Goal: Information Seeking & Learning: Learn about a topic

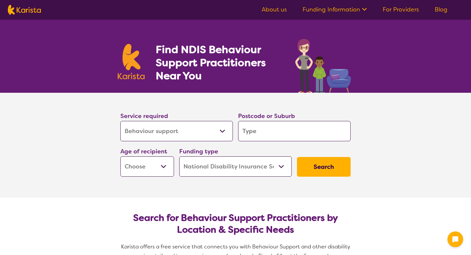
select select "Behaviour support"
select select "NDIS"
select select "Behaviour support"
select select "NDIS"
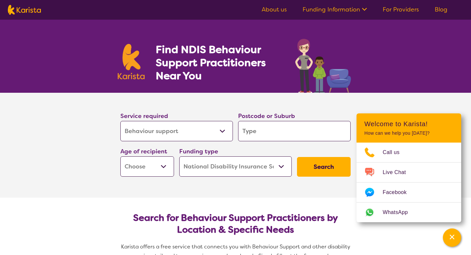
click at [224, 128] on select "Allied Health Assistant Assessment ([MEDICAL_DATA] or [MEDICAL_DATA]) Behaviour…" at bounding box center [176, 131] width 113 height 20
click at [120, 121] on select "Allied Health Assistant Assessment ([MEDICAL_DATA] or [MEDICAL_DATA]) Behaviour…" at bounding box center [176, 131] width 113 height 20
click at [263, 126] on input "search" at bounding box center [294, 131] width 113 height 20
type input "3"
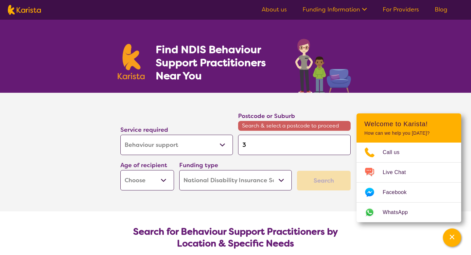
type input "30"
type input "305"
type input "3058"
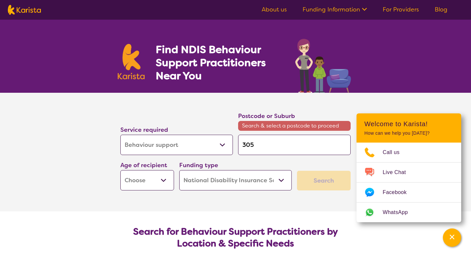
type input "3058"
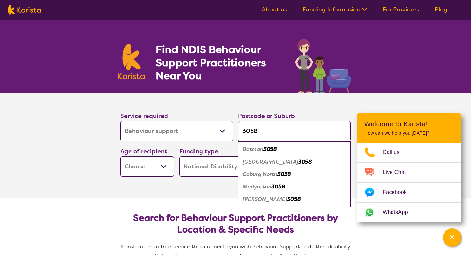
type input "3058"
click at [261, 162] on em "[GEOGRAPHIC_DATA]" at bounding box center [271, 161] width 56 height 7
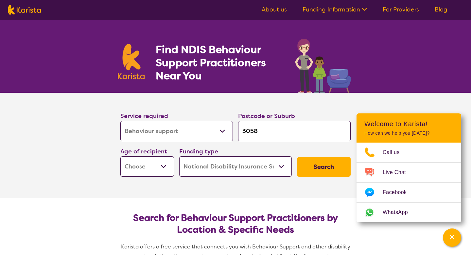
click at [162, 164] on select "Early Childhood - 0 to 9 Child - 10 to 11 Adolescent - 12 to 17 Adult - 18 to 6…" at bounding box center [147, 166] width 54 height 20
select select "EC"
click at [120, 156] on select "Early Childhood - 0 to 9 Child - 10 to 11 Adolescent - 12 to 17 Adult - 18 to 6…" at bounding box center [147, 166] width 54 height 20
select select "EC"
click at [291, 162] on select "Home Care Package (HCP) National Disability Insurance Scheme (NDIS) I don't know" at bounding box center [235, 166] width 113 height 20
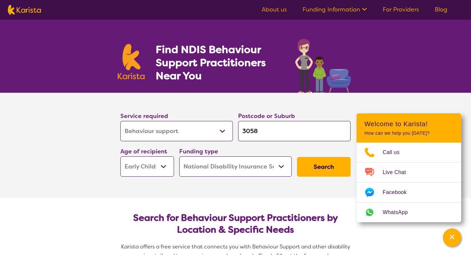
select select "i-don-t-know"
click at [179, 156] on select "Home Care Package (HCP) National Disability Insurance Scheme (NDIS) I don't know" at bounding box center [235, 166] width 113 height 20
select select "i-don-t-know"
click at [321, 167] on button "Search" at bounding box center [324, 167] width 54 height 20
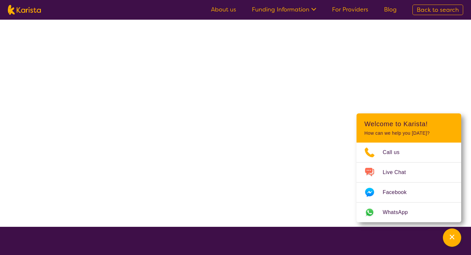
select select "Behaviour support"
select select "EC"
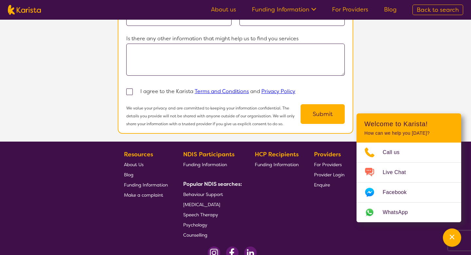
scroll to position [583, 0]
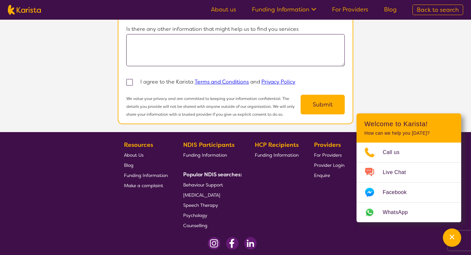
select select "Behaviour support"
select select "EC"
select select "NDIS"
select select "Behaviour support"
select select "EC"
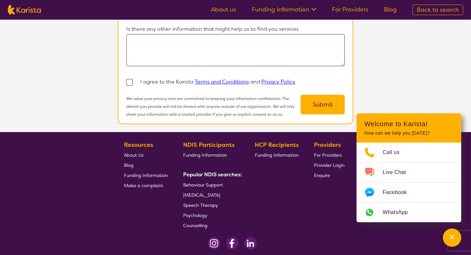
select select "NDIS"
